Goal: Task Accomplishment & Management: Complete application form

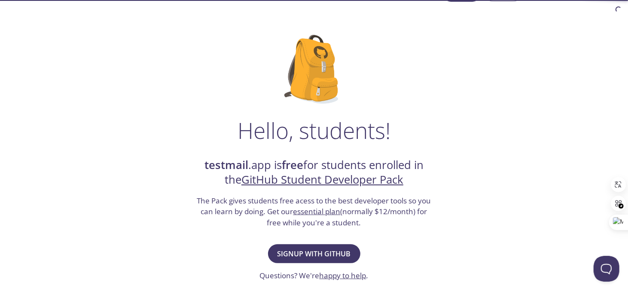
scroll to position [86, 0]
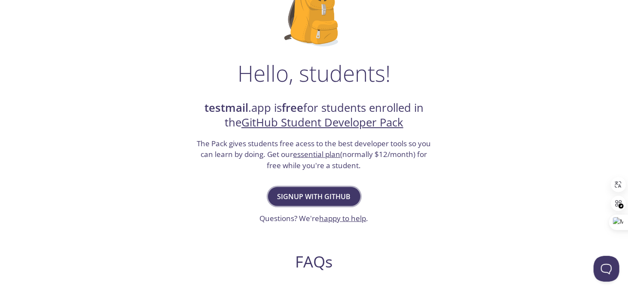
click at [313, 201] on span "Signup with GitHub" at bounding box center [314, 196] width 73 height 12
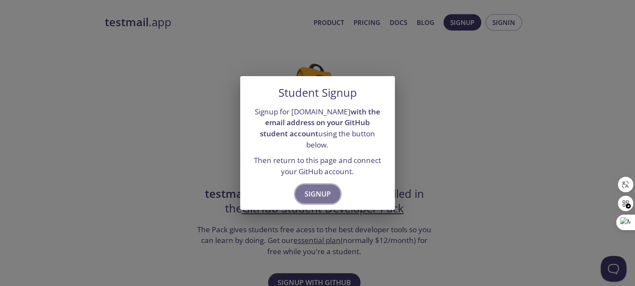
click at [310, 191] on span "Signup" at bounding box center [318, 194] width 26 height 12
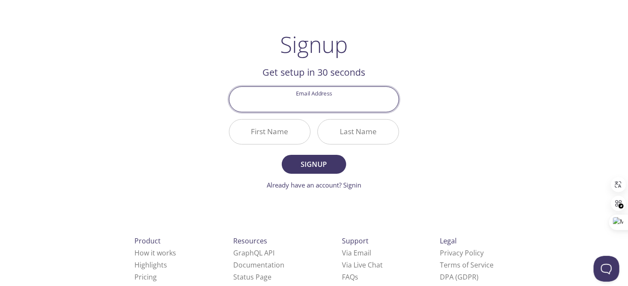
scroll to position [53, 0]
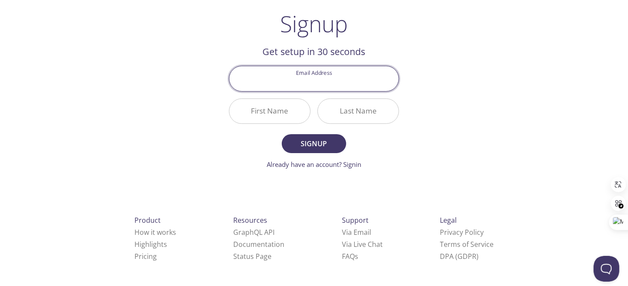
click at [328, 86] on input "Email Address" at bounding box center [313, 78] width 169 height 24
click at [541, 84] on div "testmail .app Product Pricing Docs Blog Signup Signin Signup Get setup in 30 se…" at bounding box center [314, 153] width 628 height 394
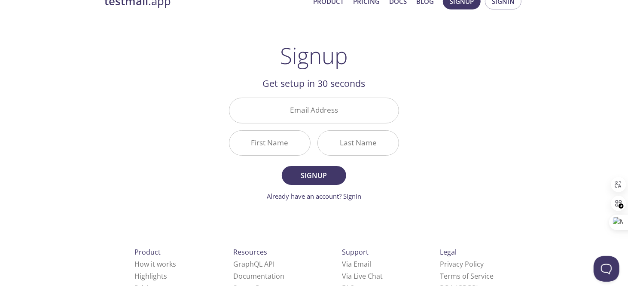
scroll to position [0, 0]
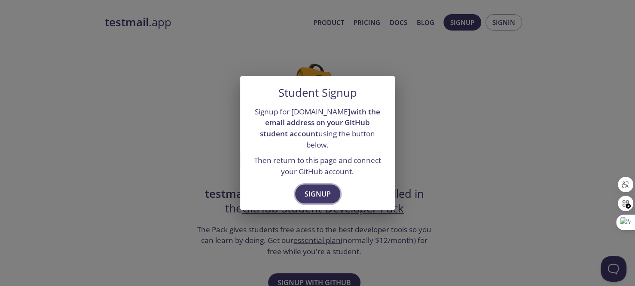
click at [320, 193] on span "Signup" at bounding box center [318, 194] width 26 height 12
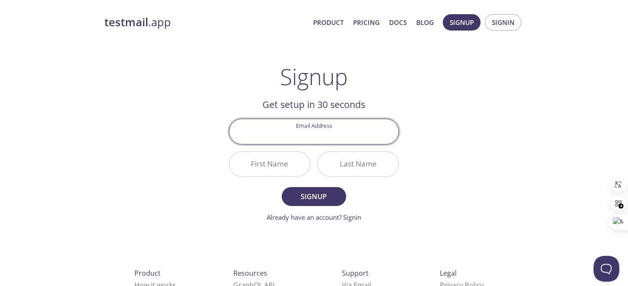
click at [312, 131] on input "Email Address" at bounding box center [313, 131] width 169 height 24
type input "[EMAIL_ADDRESS][DOMAIN_NAME]"
click at [284, 167] on input "First Name" at bounding box center [269, 164] width 81 height 24
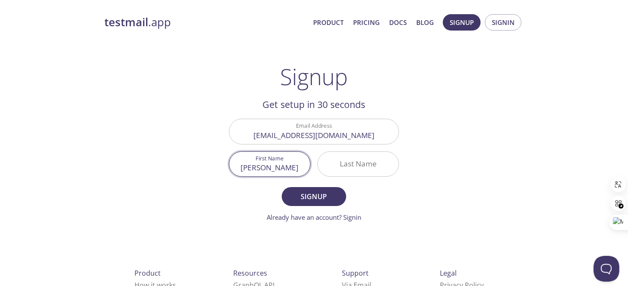
type input "[PERSON_NAME]"
click at [337, 169] on input "Last Name" at bounding box center [358, 164] width 81 height 24
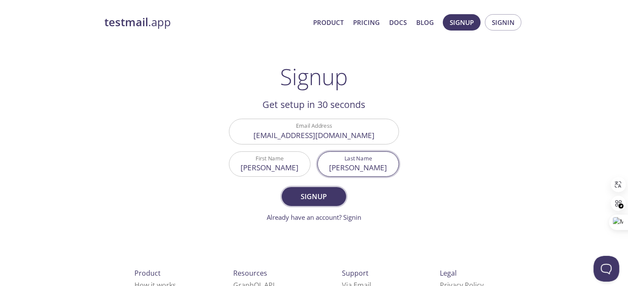
type input "[PERSON_NAME]"
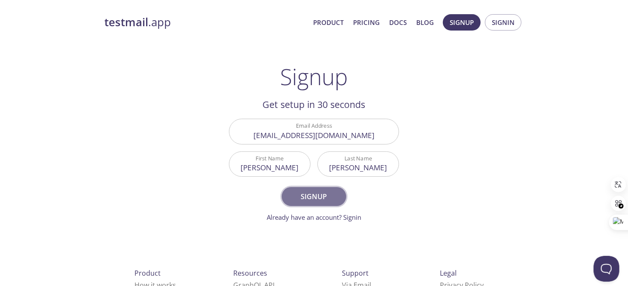
click at [324, 198] on span "Signup" at bounding box center [314, 196] width 46 height 12
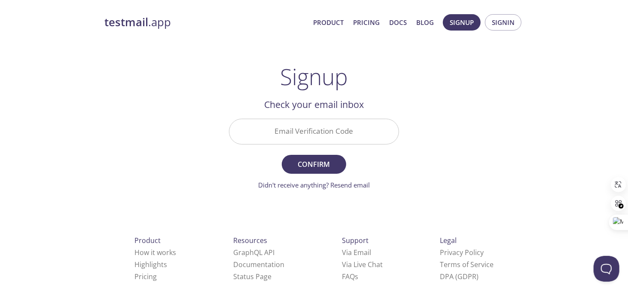
drag, startPoint x: 301, startPoint y: 129, endPoint x: 301, endPoint y: 114, distance: 15.0
click at [301, 129] on input "Email Verification Code" at bounding box center [313, 131] width 169 height 24
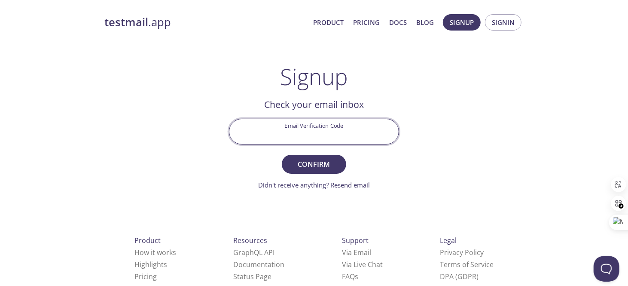
paste input "U792T6X"
type input "U792T6X"
click at [304, 163] on span "Confirm" at bounding box center [314, 164] width 46 height 12
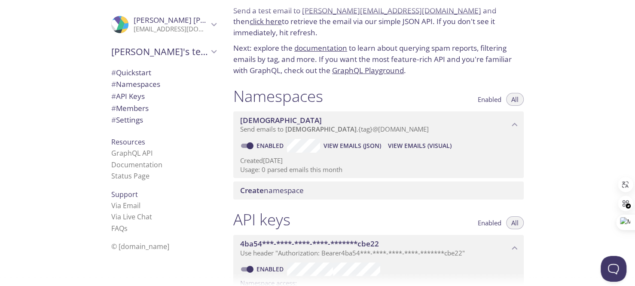
scroll to position [86, 0]
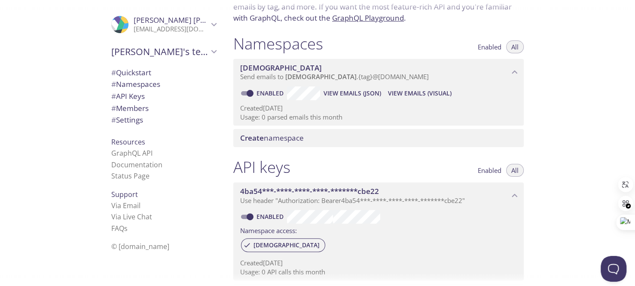
click at [496, 196] on p "Use header "Authorization: Bearer 4ba54***-****-****-****-*******cbe22 "" at bounding box center [374, 200] width 269 height 9
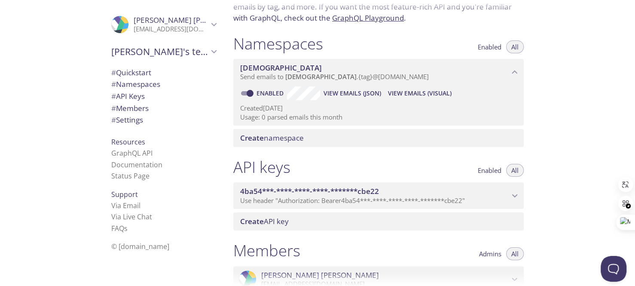
click at [496, 196] on p "Use header "Authorization: Bearer 4ba54***-****-****-****-*******cbe22 "" at bounding box center [374, 200] width 269 height 9
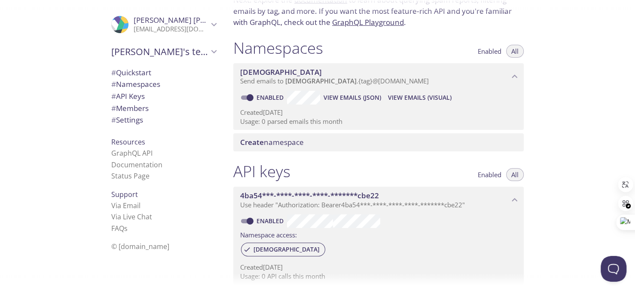
scroll to position [0, 0]
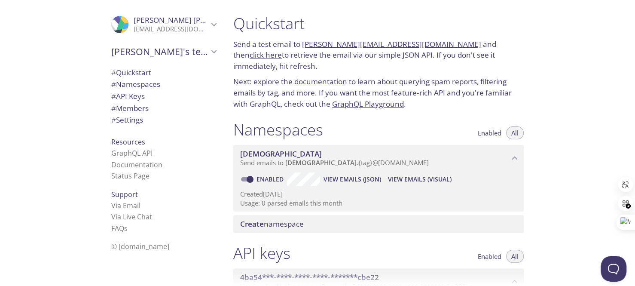
click at [282, 50] on link "click here" at bounding box center [266, 55] width 32 height 10
click at [258, 219] on span "Create" at bounding box center [252, 224] width 24 height 10
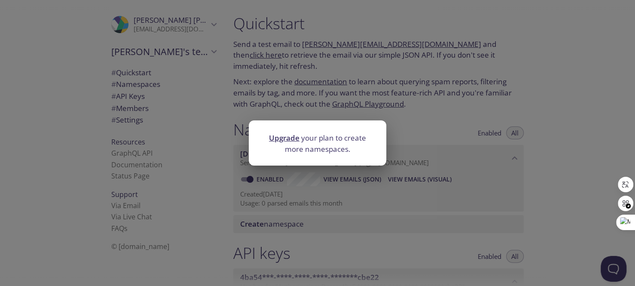
drag, startPoint x: 459, startPoint y: 134, endPoint x: 471, endPoint y: 140, distance: 13.8
click at [471, 140] on div "Upgrade your plan to create more namespaces." at bounding box center [317, 143] width 635 height 286
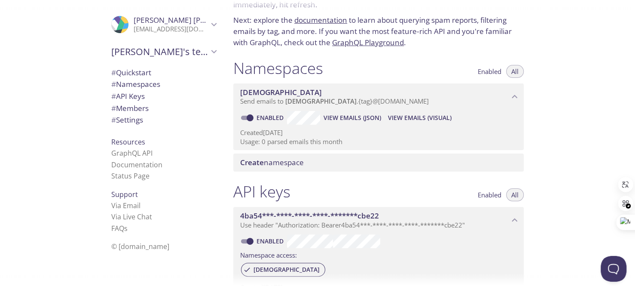
scroll to position [86, 0]
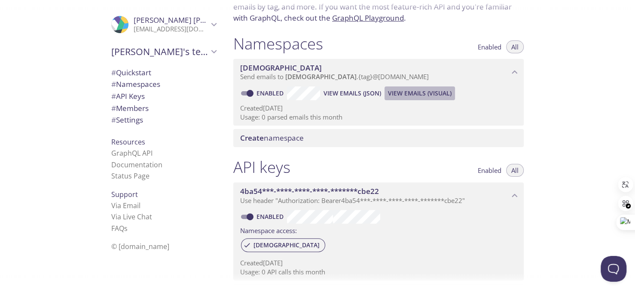
click at [416, 88] on span "View Emails (Visual)" at bounding box center [420, 93] width 64 height 10
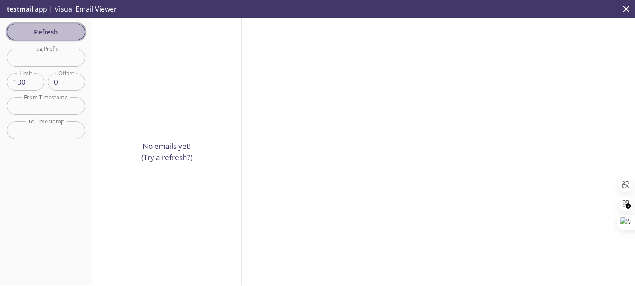
click at [53, 24] on button "Refresh" at bounding box center [46, 32] width 78 height 16
click at [53, 52] on input "text" at bounding box center [46, 58] width 78 height 18
click at [622, 12] on icon "close" at bounding box center [626, 8] width 11 height 11
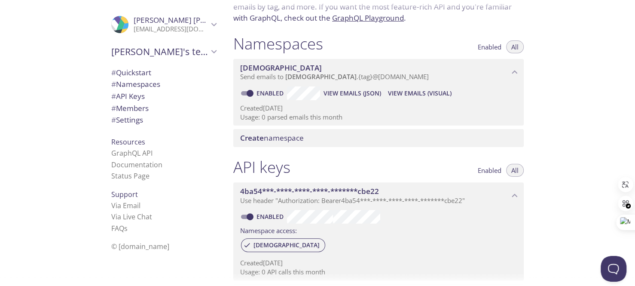
click at [395, 88] on span "View Emails (Visual)" at bounding box center [420, 93] width 64 height 10
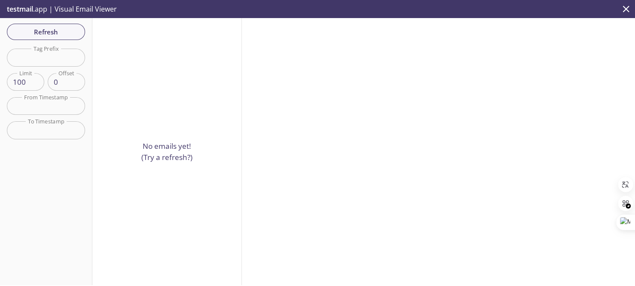
click at [624, 6] on icon "close" at bounding box center [626, 8] width 11 height 11
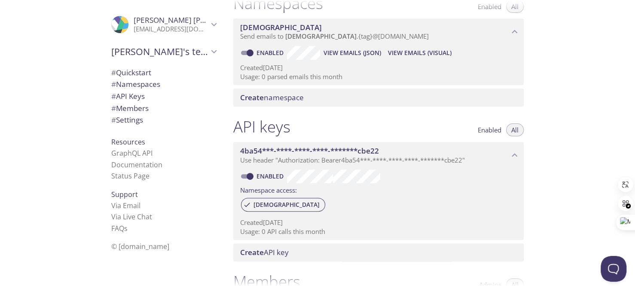
scroll to position [172, 0]
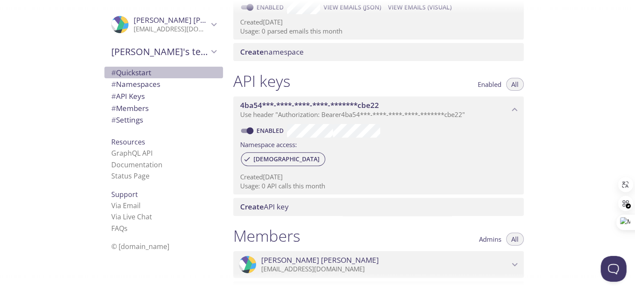
click at [133, 72] on span "# Quickstart" at bounding box center [131, 72] width 40 height 10
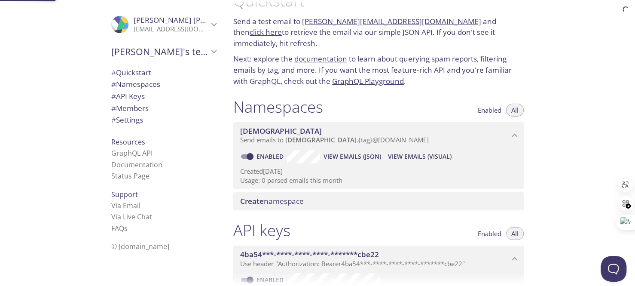
scroll to position [14, 0]
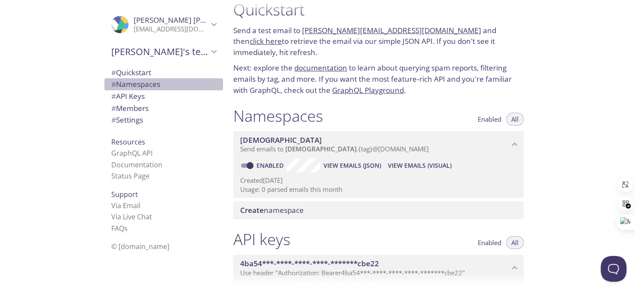
click at [144, 81] on span "# Namespaces" at bounding box center [135, 84] width 49 height 10
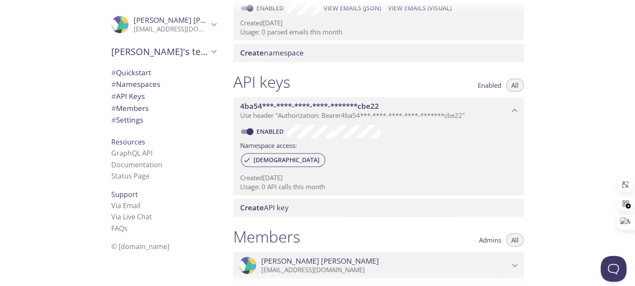
scroll to position [172, 0]
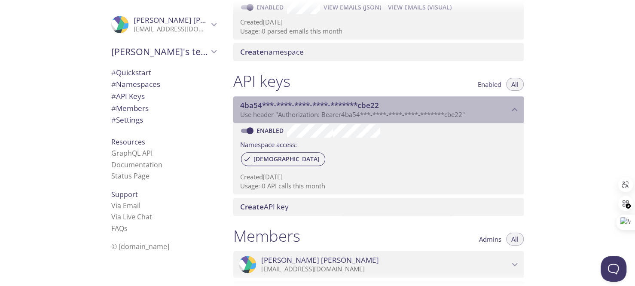
click at [452, 110] on span "Use header "Authorization: Bearer 4ba54***-****-****-****-*******cbe22 "" at bounding box center [352, 114] width 225 height 9
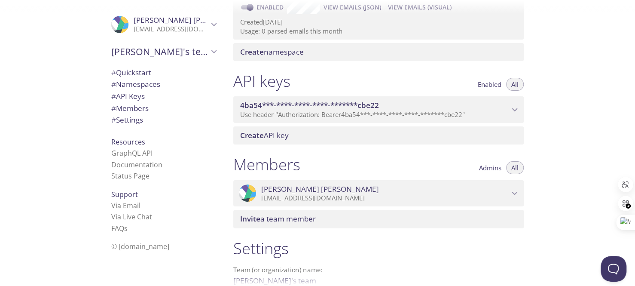
click at [452, 110] on span "Use header "Authorization: Bearer 4ba54***-****-****-****-*******cbe22 "" at bounding box center [352, 114] width 225 height 9
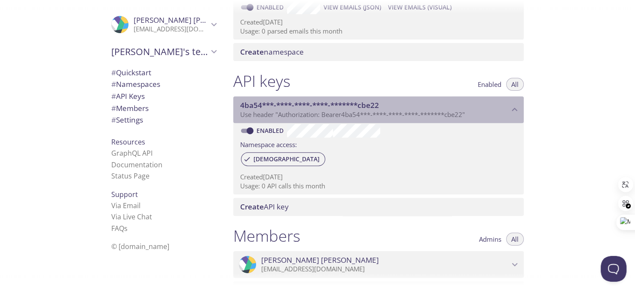
click at [290, 100] on span "4ba54***-****-****-****-*******cbe22" at bounding box center [309, 105] width 139 height 10
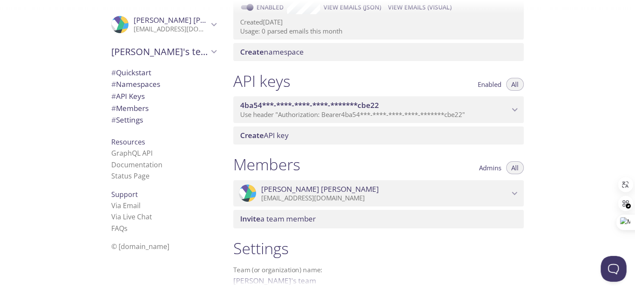
click at [271, 100] on span "4ba54***-****-****-****-*******cbe22" at bounding box center [309, 105] width 139 height 10
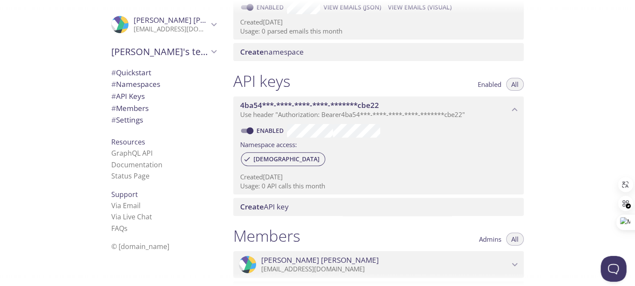
click at [262, 202] on span "Create" at bounding box center [252, 207] width 24 height 10
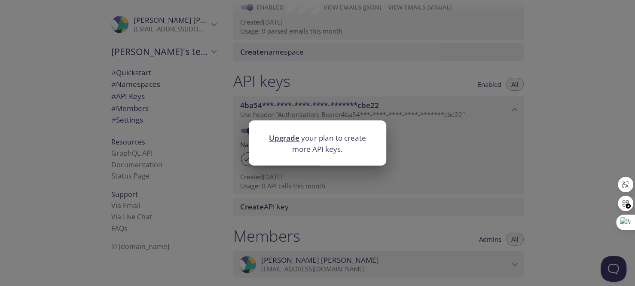
click at [478, 145] on div "Upgrade your plan to create more API keys." at bounding box center [317, 143] width 635 height 286
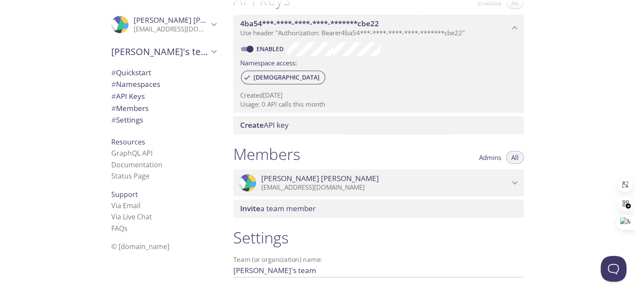
scroll to position [325, 0]
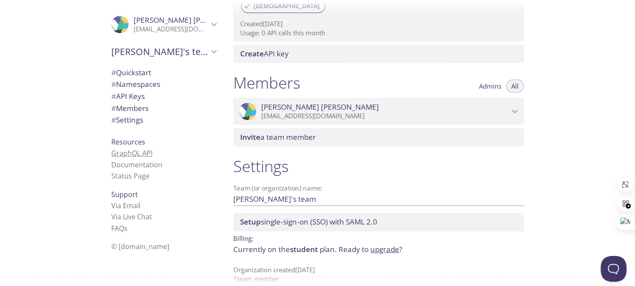
click at [140, 153] on link "GraphQL API" at bounding box center [131, 152] width 41 height 9
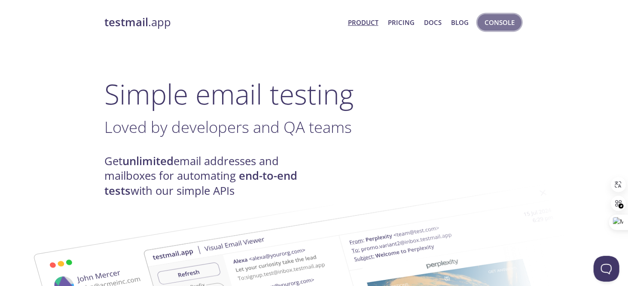
click at [504, 30] on button "Console" at bounding box center [500, 22] width 44 height 16
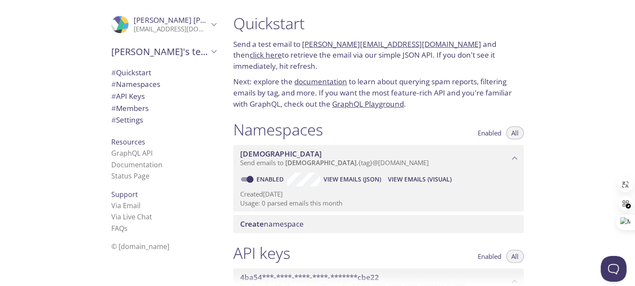
click at [123, 116] on span "# Settings" at bounding box center [127, 120] width 32 height 10
click at [125, 122] on span "# Settings" at bounding box center [127, 120] width 32 height 10
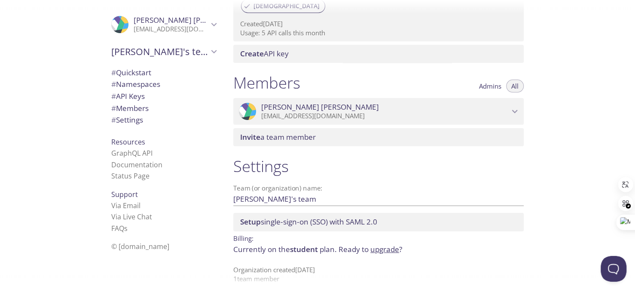
click at [340, 217] on span "Setup single-sign-on (SSO) with [PERSON_NAME] 2.0" at bounding box center [308, 222] width 137 height 10
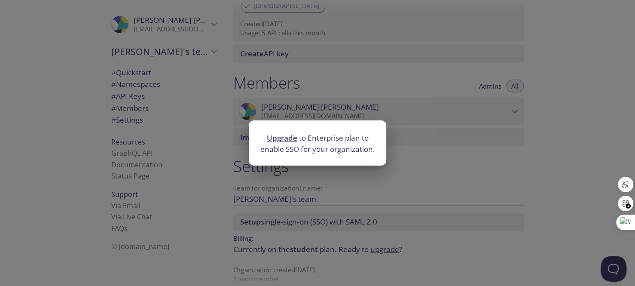
click at [435, 155] on div "Upgrade to Enterprise plan to enable SSO for your organization." at bounding box center [317, 143] width 635 height 286
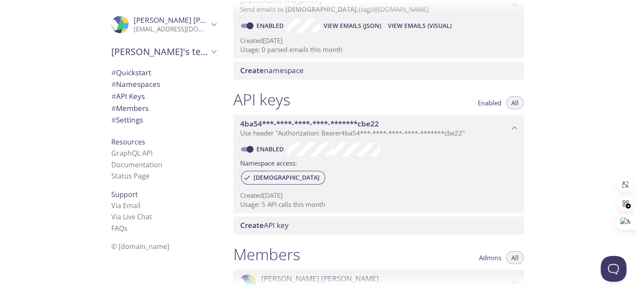
scroll to position [153, 0]
click at [257, 174] on span "[DEMOGRAPHIC_DATA]" at bounding box center [286, 178] width 76 height 8
click at [259, 174] on span "[DEMOGRAPHIC_DATA]" at bounding box center [286, 178] width 76 height 8
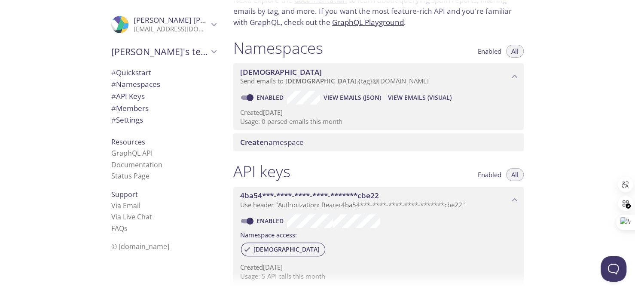
scroll to position [67, 0]
